Goal: Communication & Community: Connect with others

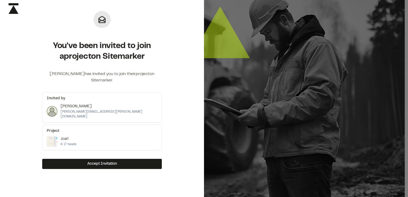
click at [109, 136] on div "Jcarl K 17 heads" at bounding box center [102, 141] width 111 height 11
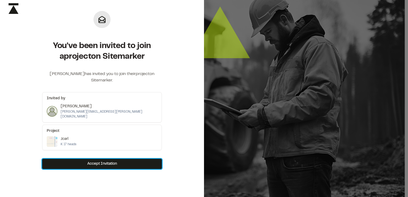
click at [106, 159] on button "Accept Invitation" at bounding box center [102, 164] width 120 height 10
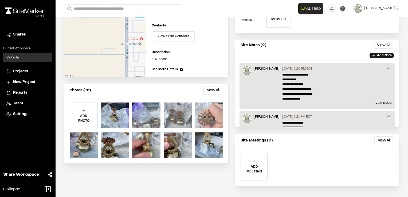
scroll to position [80, 0]
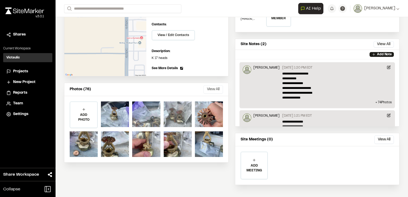
click at [206, 87] on button "View All" at bounding box center [214, 89] width 20 height 9
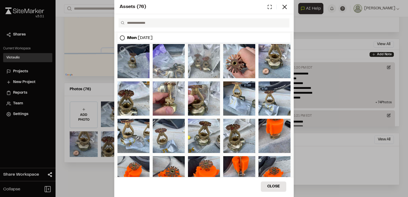
click at [140, 67] on div at bounding box center [134, 61] width 32 height 34
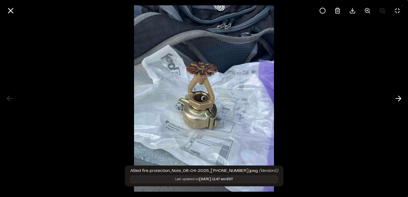
click at [140, 67] on div at bounding box center [204, 98] width 408 height 197
click at [305, 117] on div at bounding box center [204, 98] width 408 height 197
click at [353, 12] on icon at bounding box center [353, 10] width 6 height 6
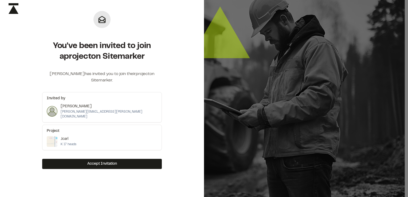
click at [114, 136] on div "Jcarl K 17 heads" at bounding box center [102, 141] width 111 height 11
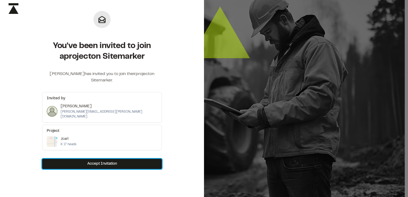
click at [102, 159] on button "Accept Invitation" at bounding box center [102, 164] width 120 height 10
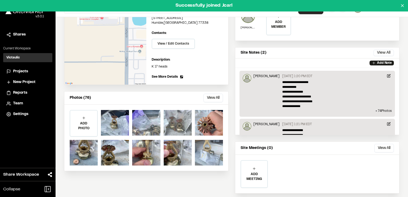
scroll to position [82, 0]
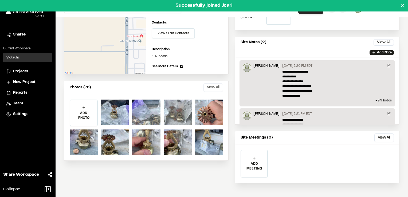
click at [212, 85] on button "View All" at bounding box center [214, 87] width 20 height 9
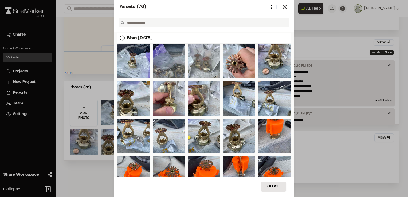
click at [167, 68] on div at bounding box center [169, 61] width 32 height 34
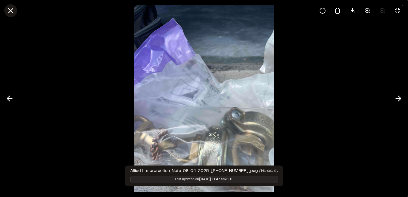
click at [10, 9] on icon at bounding box center [10, 10] width 9 height 9
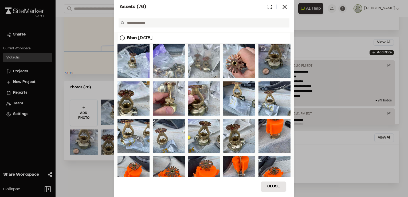
click at [269, 65] on div at bounding box center [275, 61] width 32 height 34
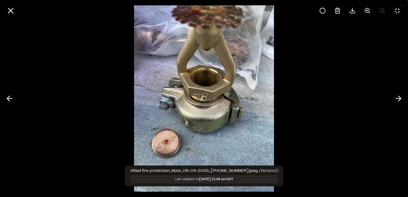
click at [269, 65] on div at bounding box center [204, 98] width 408 height 197
click at [306, 119] on div at bounding box center [204, 98] width 408 height 197
click at [353, 8] on icon at bounding box center [353, 10] width 6 height 6
click at [10, 10] on line at bounding box center [11, 11] width 5 height 5
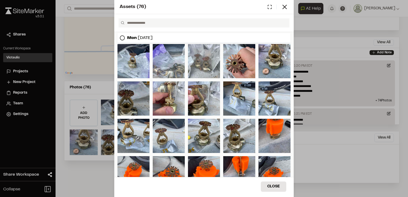
click at [128, 106] on div at bounding box center [134, 99] width 32 height 34
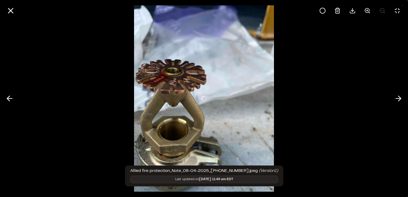
click at [128, 106] on div at bounding box center [204, 98] width 408 height 197
click at [352, 12] on icon at bounding box center [353, 10] width 6 height 6
click at [13, 10] on icon at bounding box center [10, 10] width 9 height 9
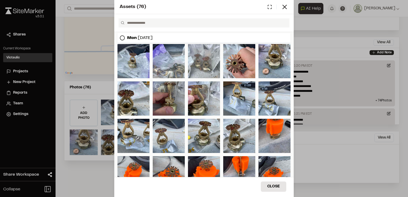
click at [165, 103] on div at bounding box center [169, 99] width 32 height 34
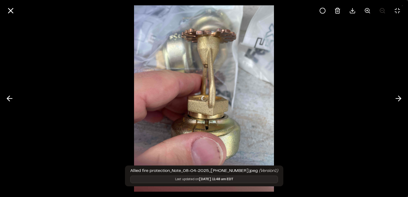
click at [165, 103] on div at bounding box center [204, 98] width 408 height 197
click at [353, 9] on icon at bounding box center [353, 10] width 6 height 6
click at [12, 11] on icon at bounding box center [10, 10] width 9 height 9
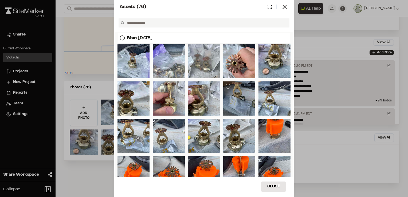
click at [236, 101] on div at bounding box center [239, 99] width 32 height 34
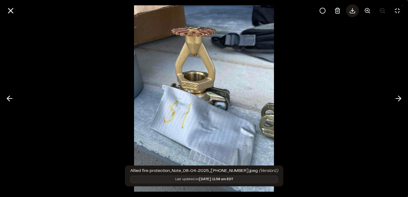
click at [351, 11] on icon at bounding box center [353, 10] width 6 height 6
click at [11, 13] on icon at bounding box center [10, 10] width 9 height 9
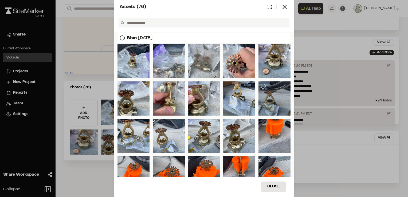
click at [269, 104] on div at bounding box center [275, 99] width 32 height 34
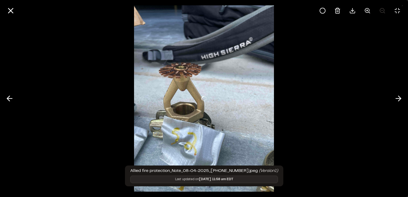
click at [269, 104] on div at bounding box center [204, 98] width 408 height 197
click at [351, 12] on icon at bounding box center [353, 10] width 6 height 6
click at [11, 10] on icon at bounding box center [10, 10] width 9 height 9
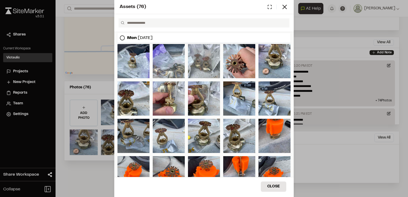
click at [134, 140] on div at bounding box center [134, 136] width 32 height 34
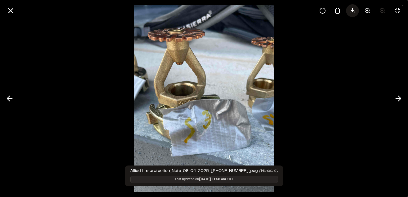
click at [355, 12] on icon at bounding box center [352, 12] width 5 height 2
click at [12, 8] on icon at bounding box center [10, 10] width 9 height 9
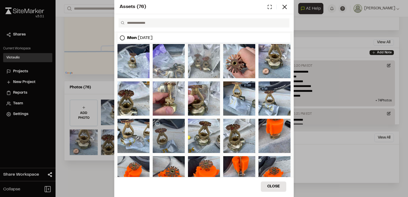
click at [169, 142] on div at bounding box center [169, 136] width 32 height 34
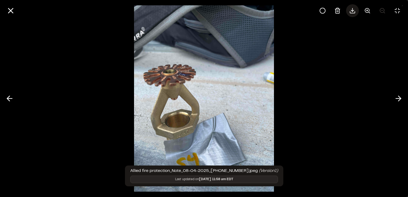
click at [353, 10] on line at bounding box center [353, 9] width 0 height 3
click at [9, 9] on line at bounding box center [11, 11] width 5 height 5
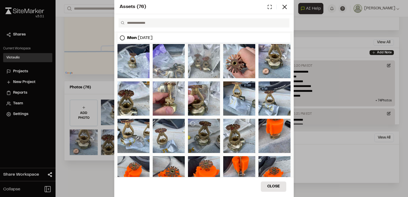
click at [211, 132] on div at bounding box center [204, 136] width 32 height 34
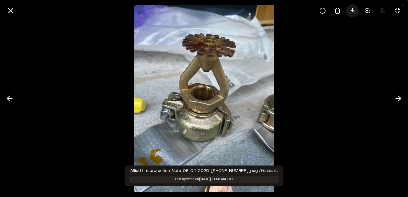
click at [354, 12] on icon at bounding box center [353, 10] width 6 height 6
click at [9, 9] on line at bounding box center [11, 11] width 5 height 5
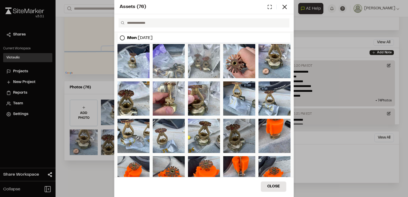
click at [246, 140] on div at bounding box center [239, 136] width 32 height 34
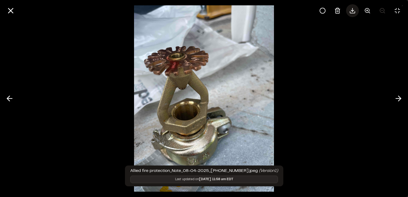
click at [352, 12] on icon at bounding box center [353, 10] width 6 height 6
click at [8, 9] on icon at bounding box center [10, 10] width 9 height 9
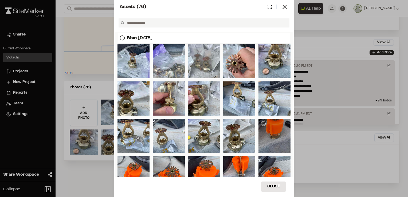
click at [276, 141] on div at bounding box center [275, 136] width 32 height 34
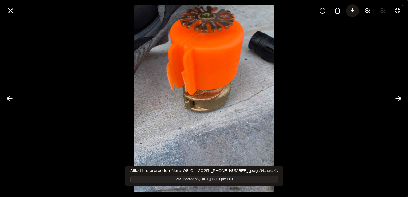
click at [353, 12] on icon at bounding box center [353, 10] width 6 height 6
click at [10, 9] on icon at bounding box center [10, 10] width 9 height 9
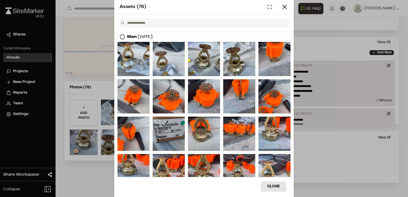
scroll to position [80, 0]
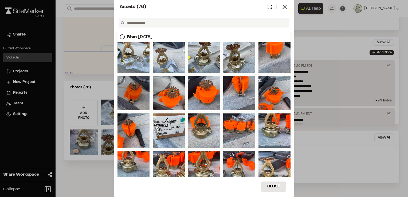
click at [134, 99] on div at bounding box center [134, 93] width 32 height 34
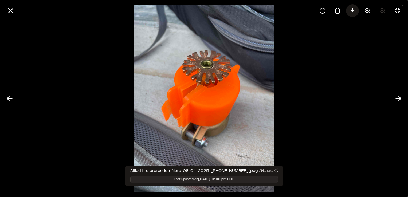
click at [352, 13] on icon at bounding box center [353, 10] width 6 height 6
click at [12, 9] on line at bounding box center [11, 11] width 5 height 5
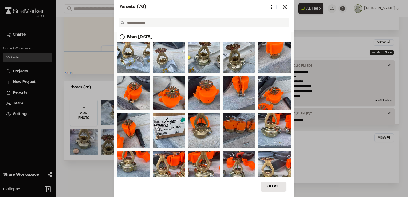
click at [245, 135] on div at bounding box center [239, 131] width 32 height 34
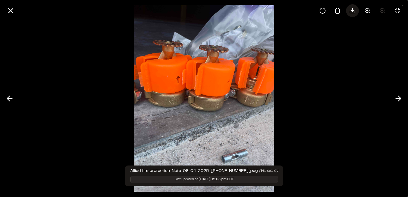
click at [356, 11] on icon at bounding box center [353, 10] width 6 height 6
click at [11, 10] on line at bounding box center [11, 11] width 5 height 5
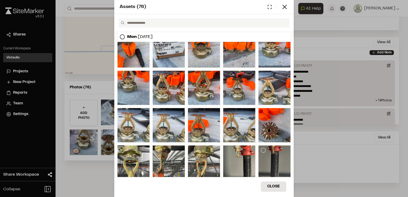
scroll to position [187, 0]
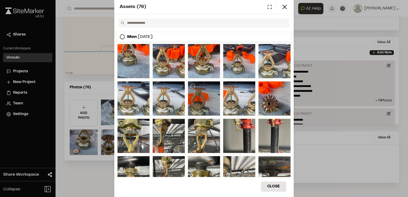
click at [204, 103] on div at bounding box center [204, 99] width 32 height 34
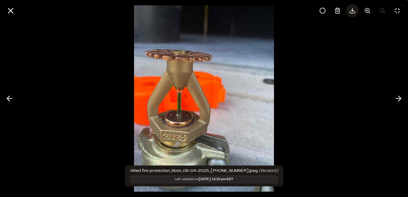
click at [357, 12] on div at bounding box center [352, 10] width 13 height 13
click at [11, 7] on icon at bounding box center [10, 10] width 9 height 9
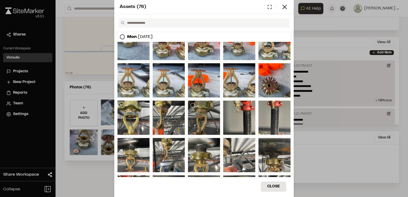
scroll to position [214, 0]
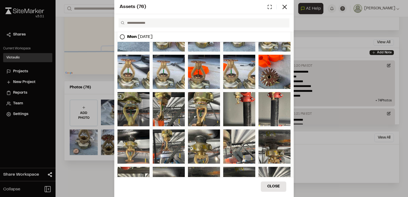
click at [135, 112] on div at bounding box center [134, 109] width 32 height 34
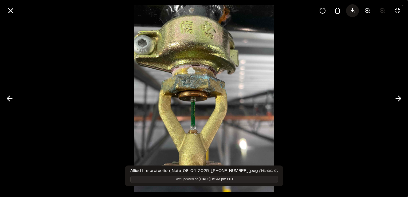
click at [352, 12] on icon at bounding box center [353, 10] width 6 height 6
click at [8, 8] on icon at bounding box center [10, 10] width 9 height 9
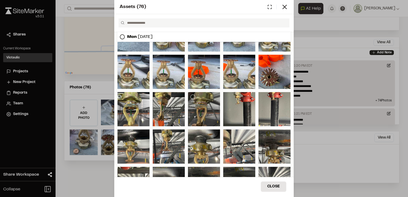
click at [200, 118] on div at bounding box center [204, 109] width 32 height 34
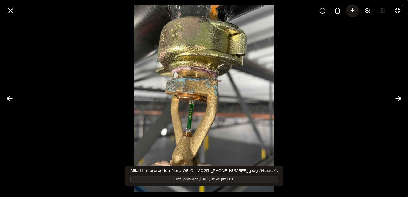
click at [353, 11] on line at bounding box center [353, 9] width 0 height 3
click at [7, 10] on icon at bounding box center [10, 10] width 9 height 9
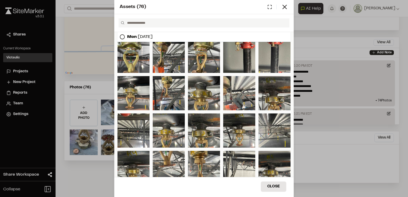
scroll to position [321, 0]
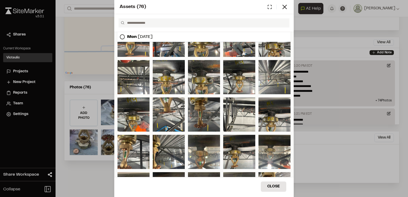
click at [204, 117] on div at bounding box center [204, 115] width 32 height 34
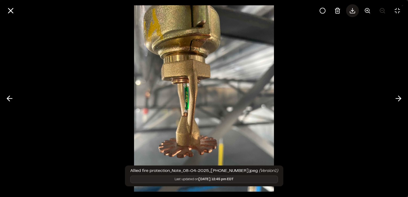
click at [353, 14] on icon at bounding box center [353, 10] width 6 height 6
click at [6, 9] on icon at bounding box center [10, 10] width 9 height 9
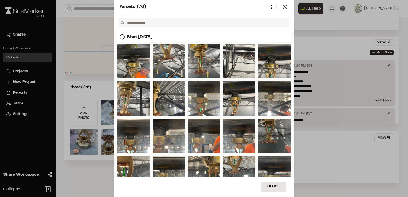
scroll to position [475, 0]
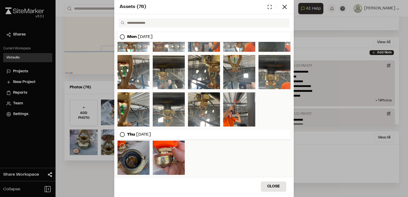
click at [135, 158] on div at bounding box center [134, 158] width 32 height 34
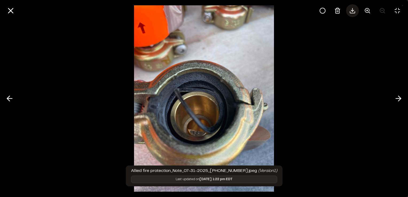
click at [347, 10] on div at bounding box center [352, 10] width 13 height 13
click at [14, 10] on icon at bounding box center [10, 10] width 9 height 9
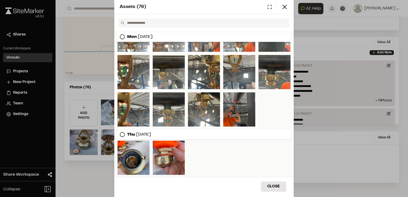
click at [236, 117] on div at bounding box center [239, 109] width 32 height 34
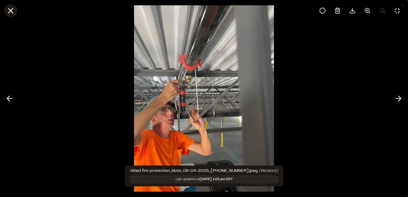
click at [11, 12] on line at bounding box center [11, 11] width 5 height 5
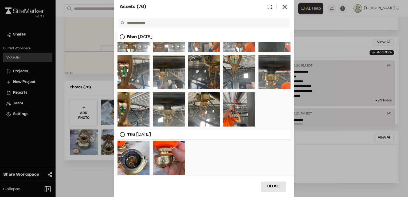
click at [212, 73] on div at bounding box center [204, 72] width 32 height 34
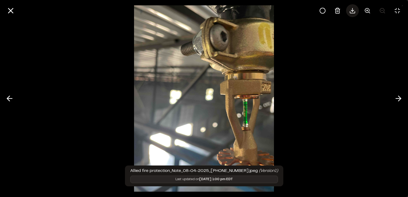
click at [353, 13] on icon at bounding box center [353, 10] width 6 height 6
click at [12, 7] on icon at bounding box center [10, 10] width 9 height 9
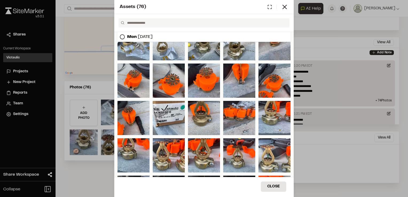
scroll to position [0, 0]
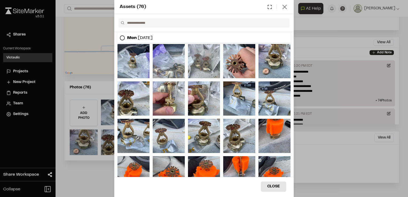
click at [285, 7] on icon at bounding box center [284, 6] width 7 height 7
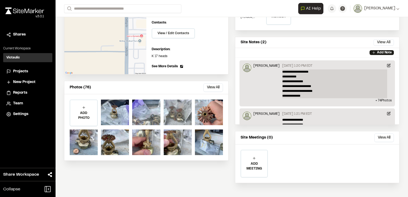
click at [345, 92] on p "**********" at bounding box center [335, 83] width 105 height 29
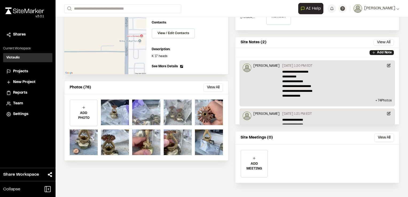
click at [250, 79] on div "[PERSON_NAME]" at bounding box center [261, 81] width 37 height 35
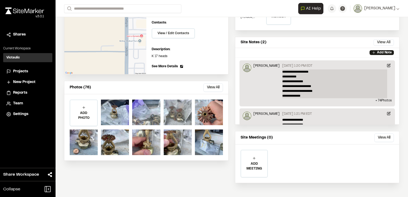
click at [372, 89] on p "**********" at bounding box center [335, 83] width 105 height 29
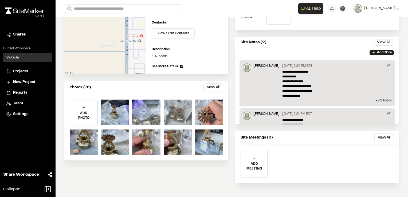
click at [377, 99] on p "+ 74 Photo s" at bounding box center [317, 100] width 149 height 5
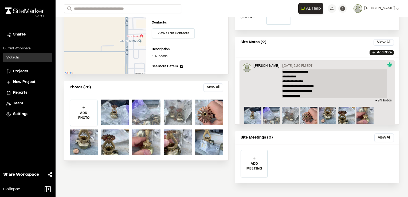
click at [325, 88] on p "**********" at bounding box center [335, 83] width 105 height 29
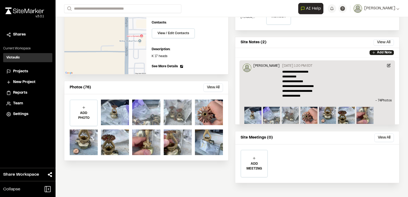
click at [402, 129] on div "Info Edit Edit Jcarl [STREET_ADDRESS] Edit Contacts: View / Edit Contacts Manag…" at bounding box center [232, 84] width 353 height 227
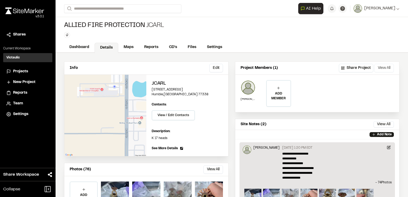
click at [378, 68] on button "View All" at bounding box center [385, 68] width 20 height 9
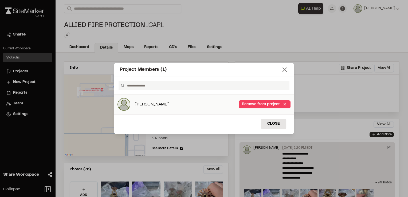
click at [284, 70] on icon at bounding box center [284, 69] width 7 height 7
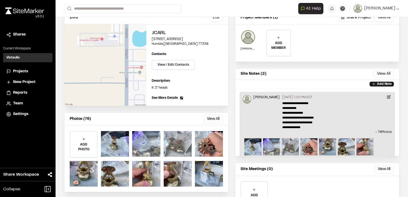
scroll to position [53, 0]
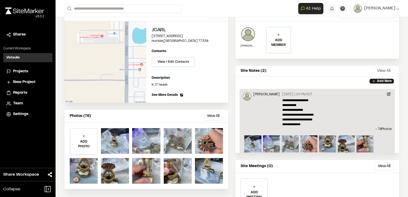
click at [384, 68] on button "View All" at bounding box center [384, 71] width 20 height 6
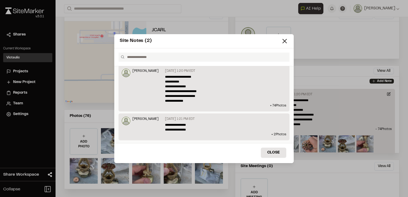
scroll to position [6, 0]
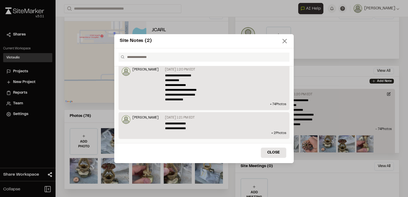
click at [287, 40] on line at bounding box center [285, 41] width 4 height 4
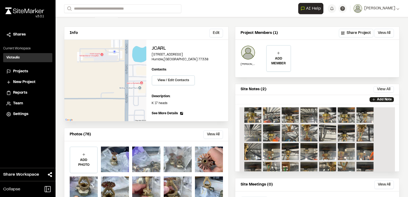
scroll to position [29, 0]
